Goal: Transaction & Acquisition: Purchase product/service

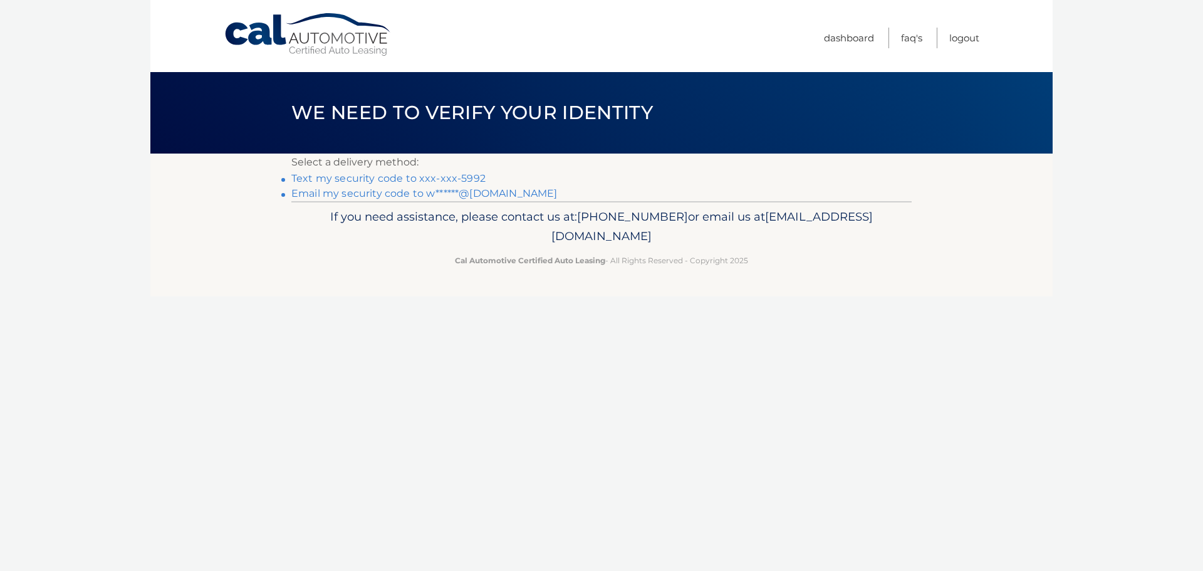
click at [321, 178] on link "Text my security code to xxx-xxx-5992" at bounding box center [388, 178] width 194 height 12
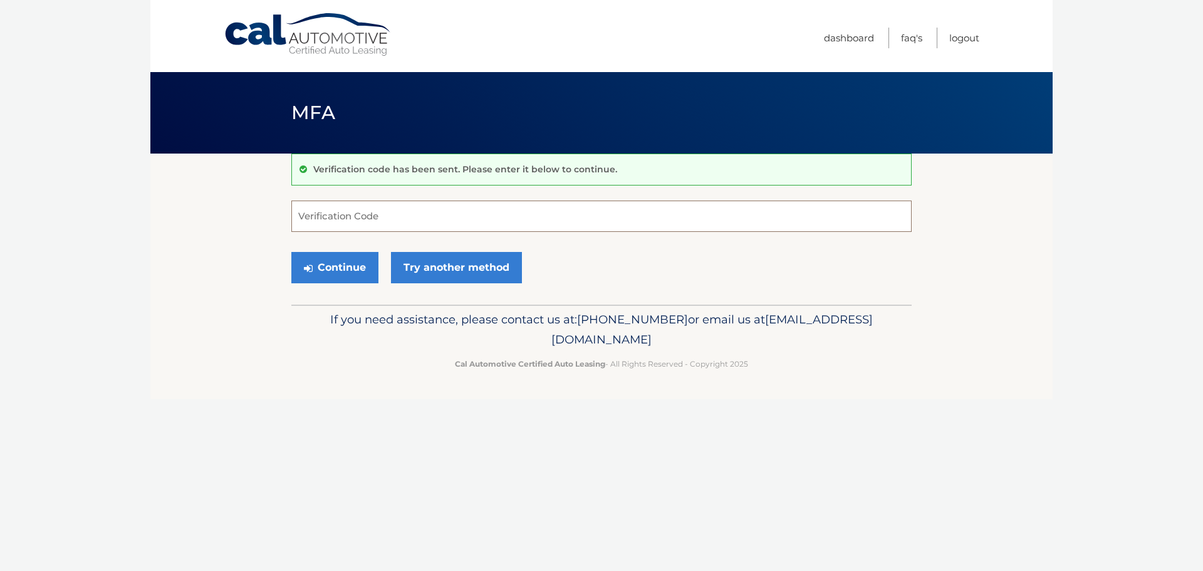
click at [319, 219] on input "Verification Code" at bounding box center [601, 216] width 621 height 31
type input "131692"
click at [343, 273] on button "Continue" at bounding box center [334, 267] width 87 height 31
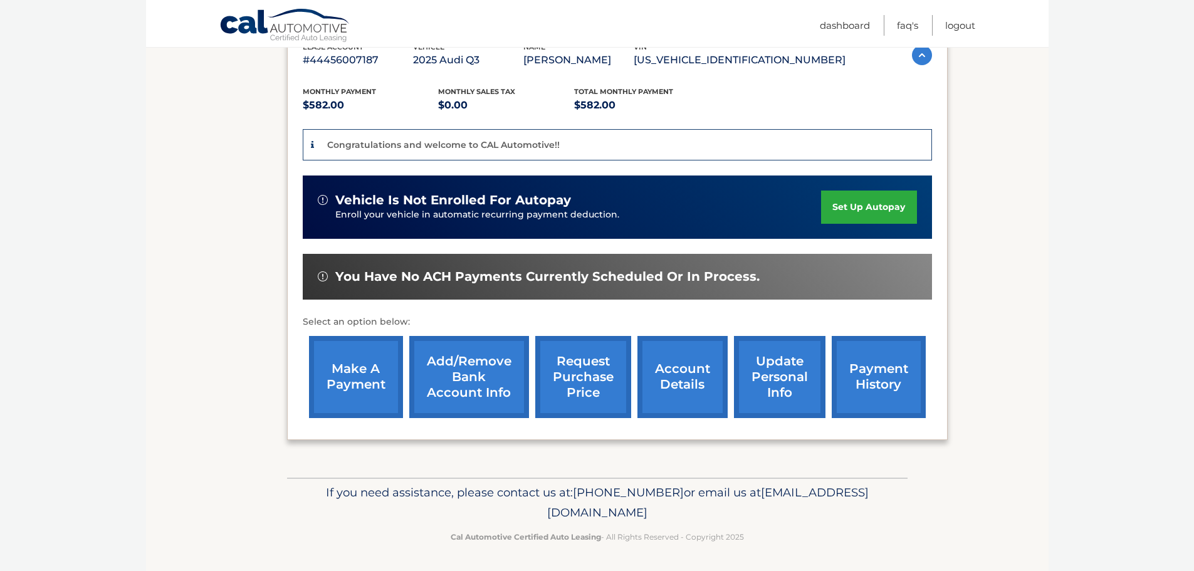
scroll to position [236, 0]
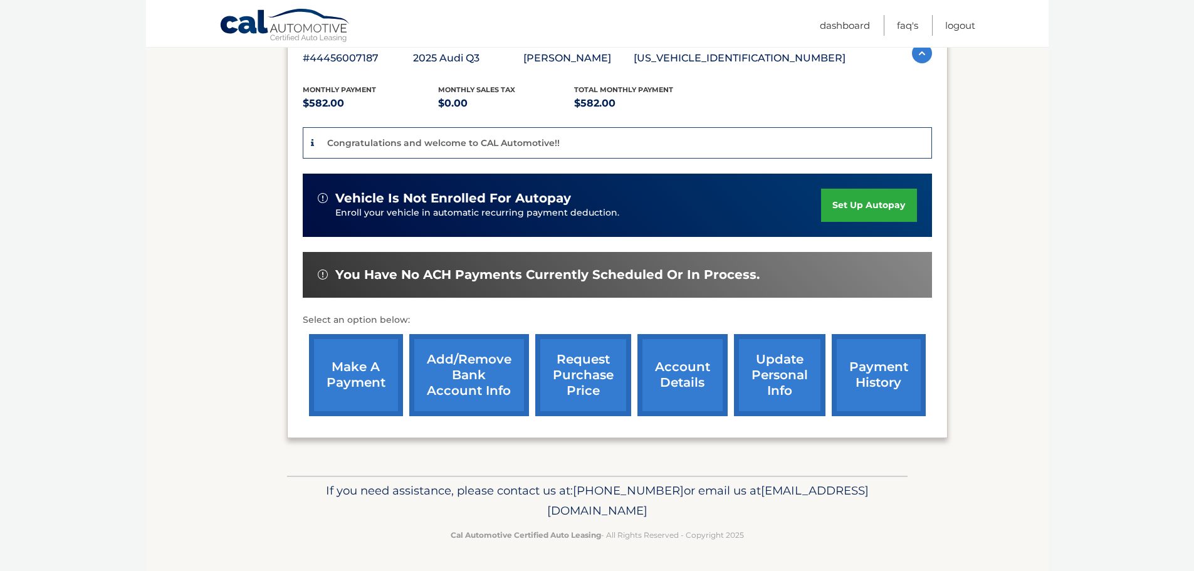
click at [335, 380] on link "make a payment" at bounding box center [356, 375] width 94 height 82
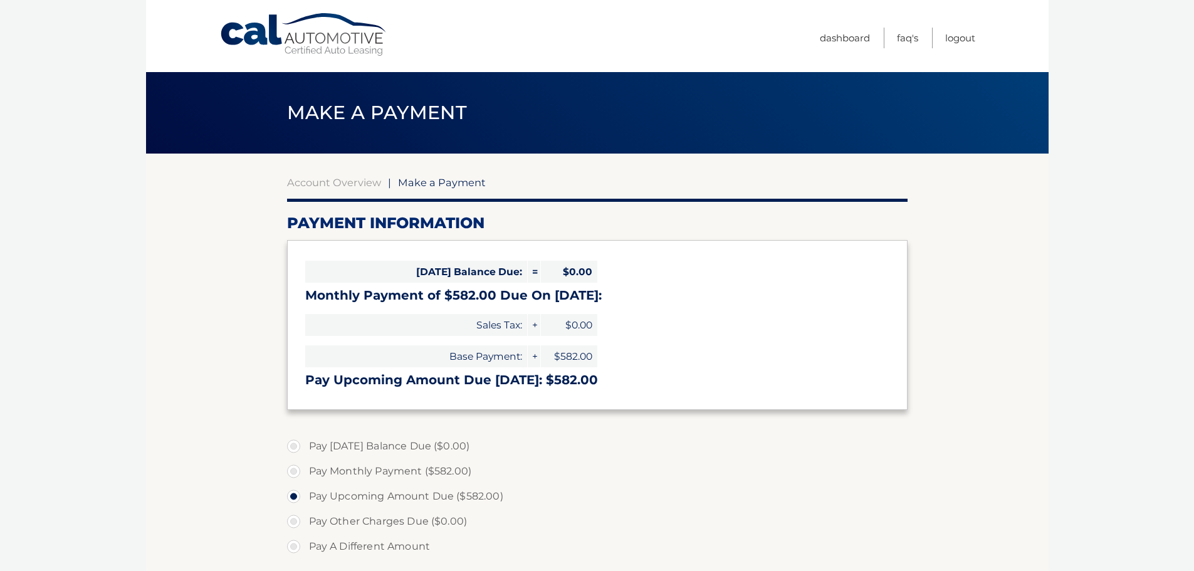
select select "YTAxMzEzNDMtNDc4Ni00ZmZlLTg1YTUtMTI1ZTViY2M2YzY0"
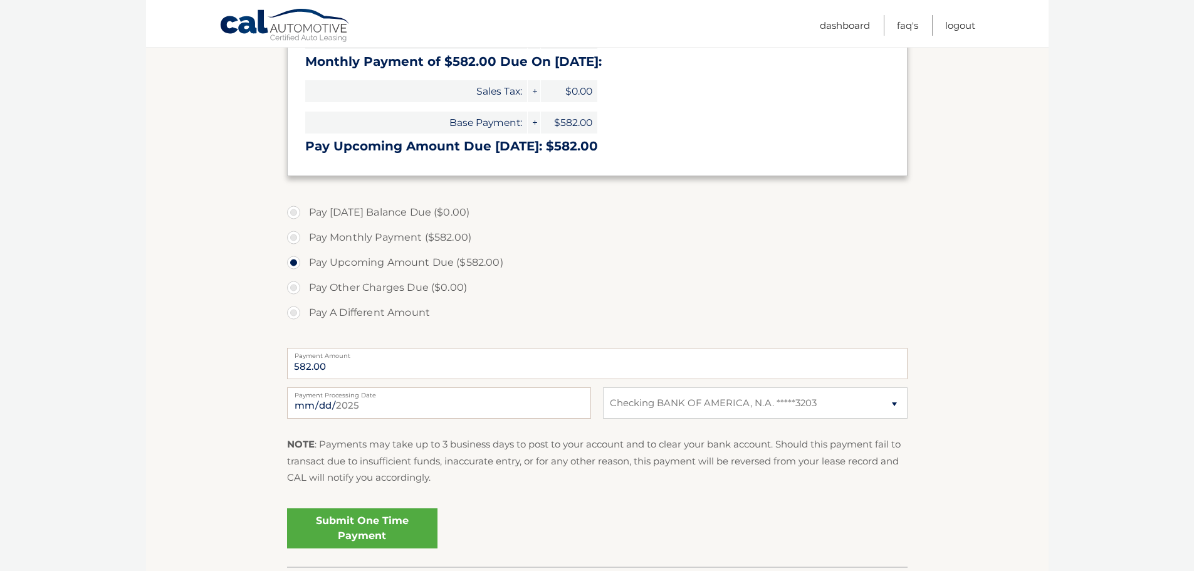
scroll to position [251, 0]
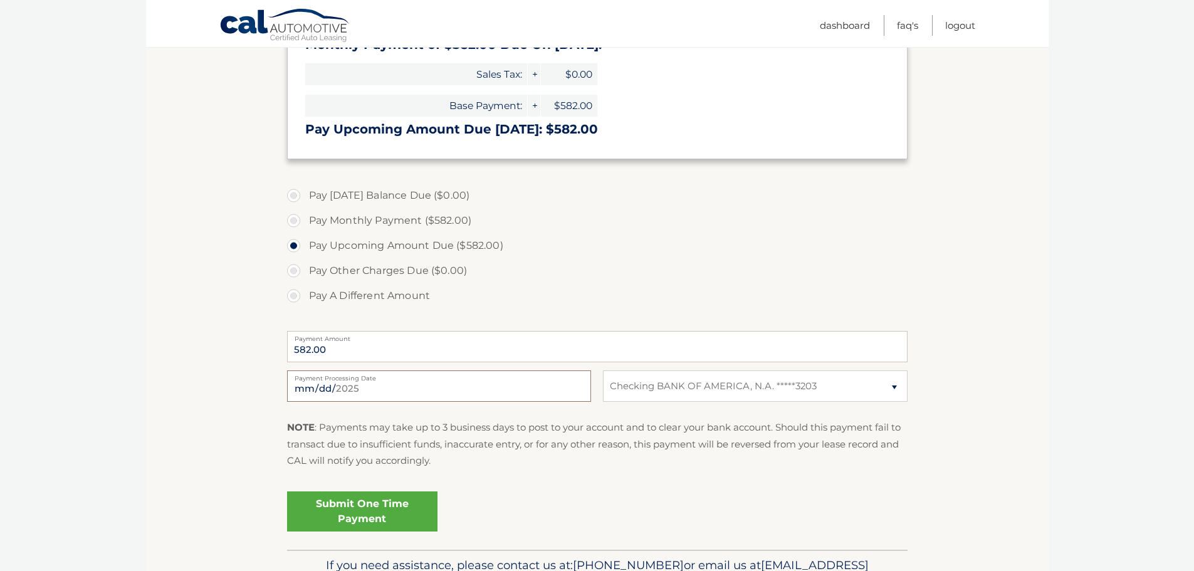
click at [347, 386] on input "2025-09-21" at bounding box center [439, 385] width 304 height 31
type input "2025-09-26"
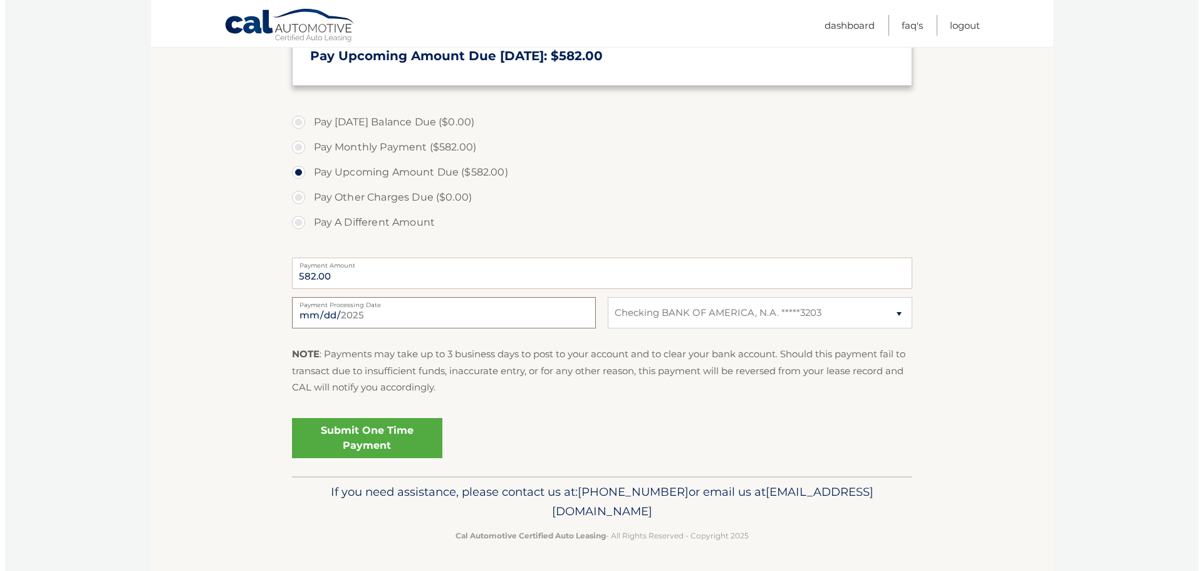
scroll to position [325, 0]
click at [354, 443] on link "Submit One Time Payment" at bounding box center [362, 437] width 150 height 40
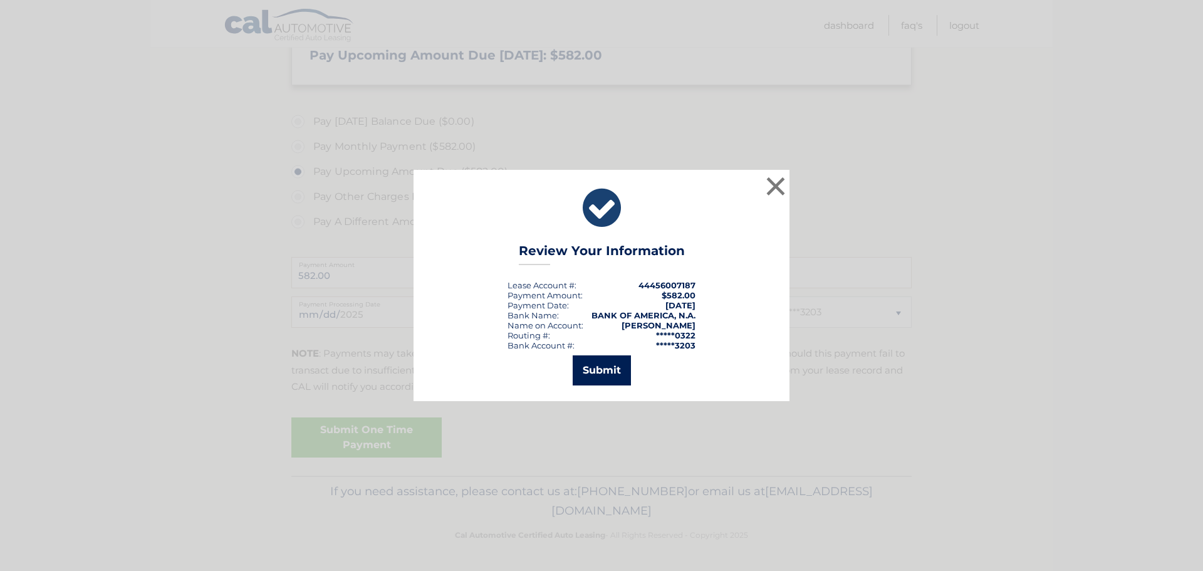
click at [614, 374] on button "Submit" at bounding box center [602, 370] width 58 height 30
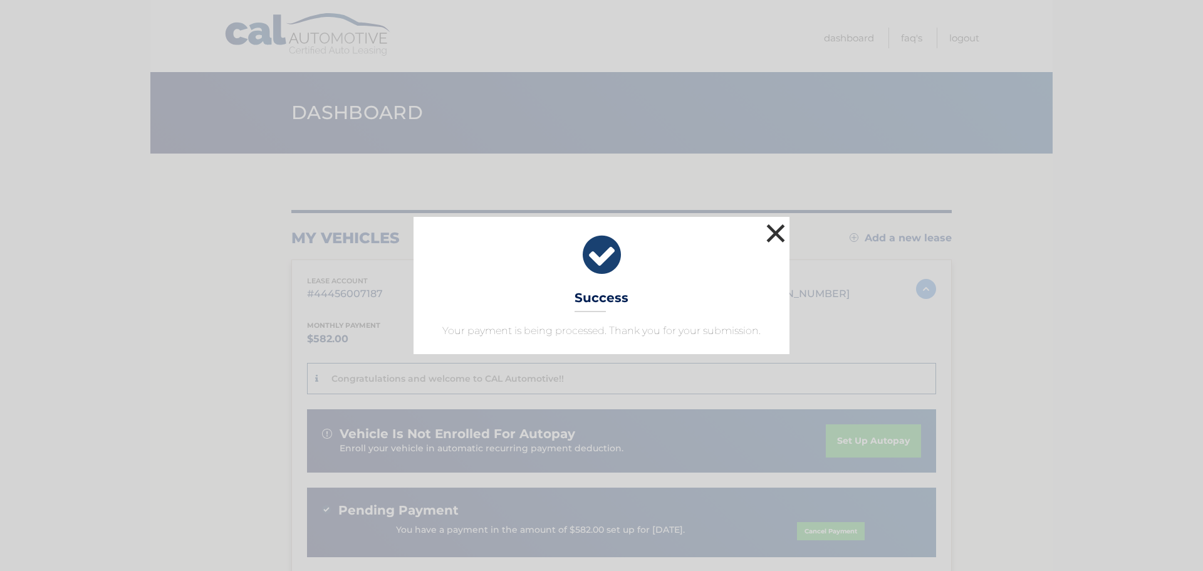
click at [781, 236] on button "×" at bounding box center [775, 233] width 25 height 25
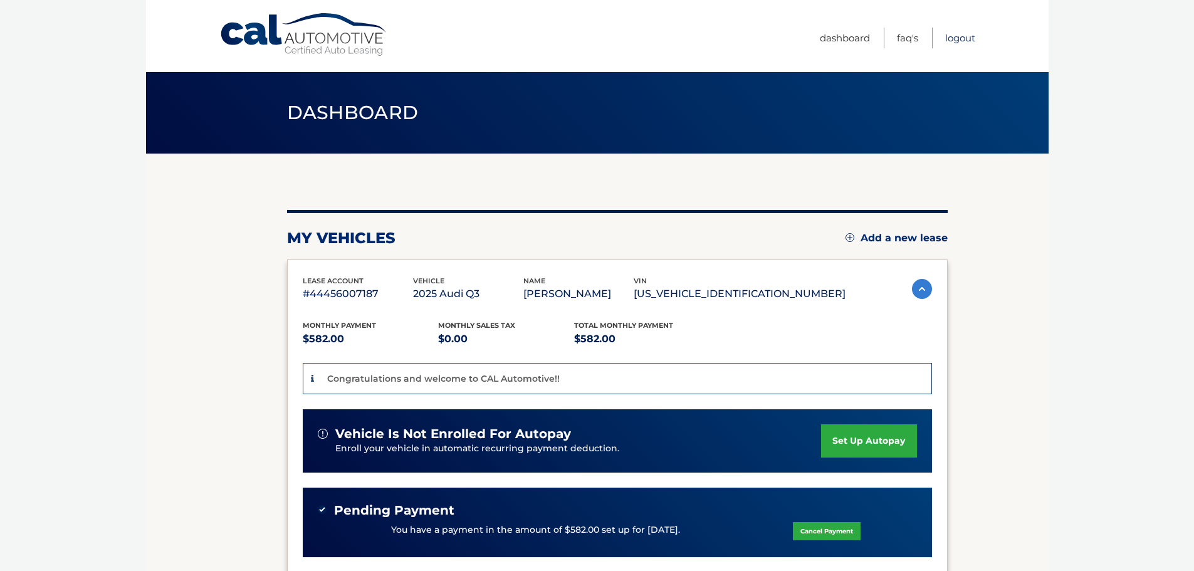
click at [958, 38] on link "Logout" at bounding box center [960, 38] width 30 height 21
